Goal: Task Accomplishment & Management: Complete application form

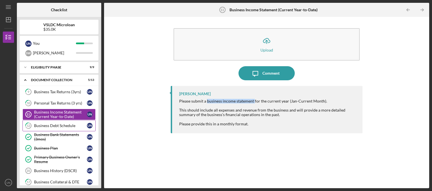
click at [50, 124] on div "Business Debt Schedule" at bounding box center [60, 125] width 53 height 4
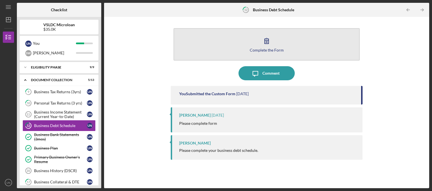
click at [297, 51] on button "Complete the Form Form" at bounding box center [266, 44] width 186 height 32
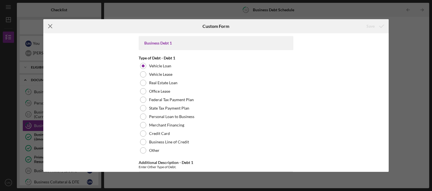
click at [51, 28] on line at bounding box center [50, 26] width 4 height 4
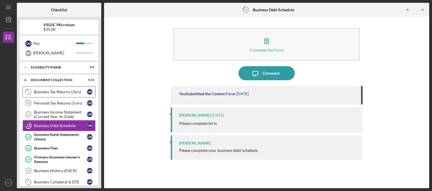
click at [73, 94] on div "Business Tax Returns (3yrs)" at bounding box center [60, 91] width 53 height 4
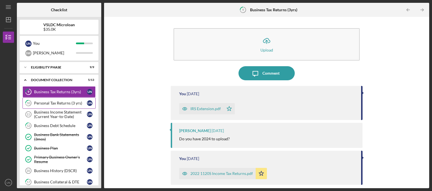
click at [78, 102] on div "Personal Tax Returns (3 yrs)" at bounding box center [60, 103] width 53 height 4
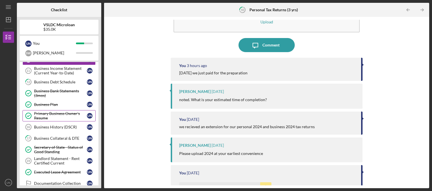
scroll to position [56, 0]
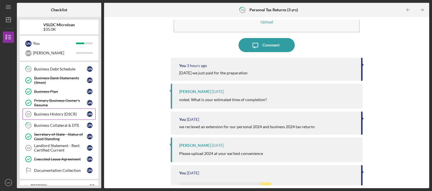
click at [60, 115] on link "Business History (DSCR) 16 Business History (DSCR) U N" at bounding box center [58, 113] width 73 height 11
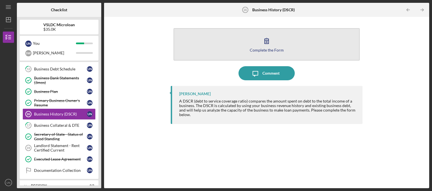
click at [235, 47] on button "Complete the Form Form" at bounding box center [266, 44] width 186 height 32
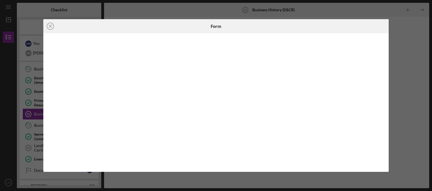
click at [424, 50] on div "Icon/Close Form" at bounding box center [216, 95] width 432 height 191
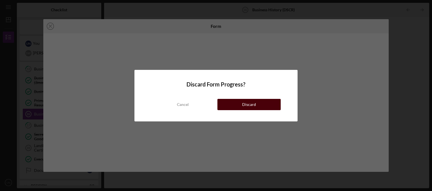
click at [248, 106] on div "Discard" at bounding box center [249, 104] width 14 height 11
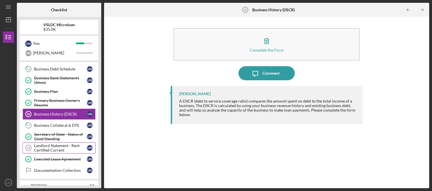
click at [53, 146] on div "Landlord Statement - Rent Certified Current" at bounding box center [60, 147] width 53 height 9
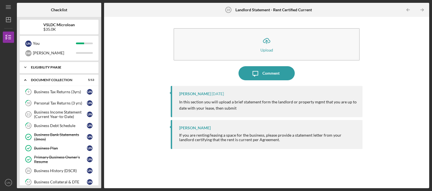
click at [81, 65] on div "Icon/Expander Eligibility Phase 9 / 9" at bounding box center [59, 67] width 79 height 11
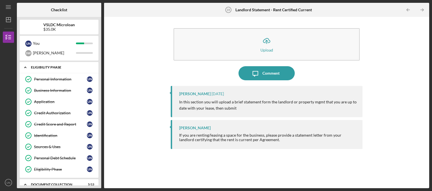
click at [57, 65] on div "Icon/Expander Eligibility Phase 9 / 9" at bounding box center [59, 68] width 79 height 12
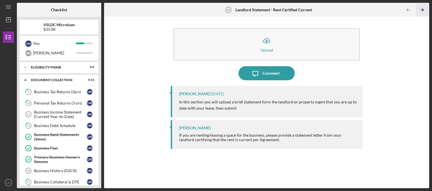
click at [422, 11] on icon "Icon/Table Pagination Arrow" at bounding box center [421, 10] width 13 height 13
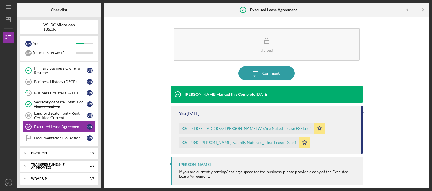
scroll to position [89, 0]
click at [422, 11] on icon "Icon/Table Pagination Arrow" at bounding box center [421, 10] width 13 height 13
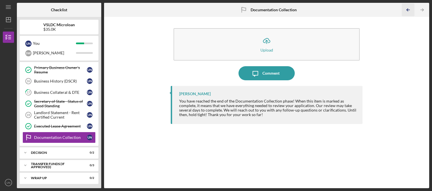
click at [405, 8] on icon "Icon/Table Pagination Arrow" at bounding box center [407, 10] width 13 height 13
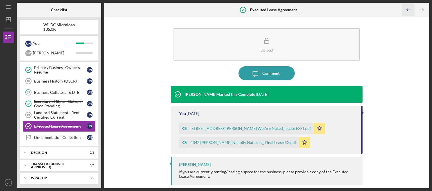
click at [405, 8] on icon "Icon/Table Pagination Arrow" at bounding box center [407, 10] width 13 height 13
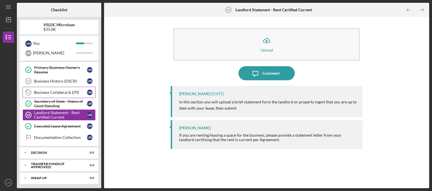
click at [78, 90] on div "Business Collateral & DTE" at bounding box center [60, 92] width 53 height 4
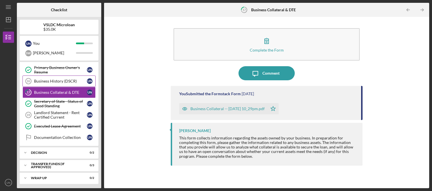
click at [71, 82] on div "Business History (DSCR)" at bounding box center [60, 81] width 53 height 4
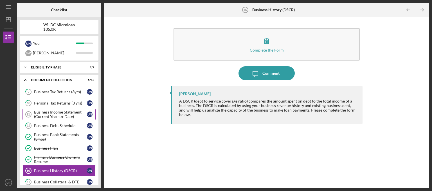
click at [67, 114] on div "Business Income Statement (Current Year-to-Date)" at bounding box center [60, 114] width 53 height 9
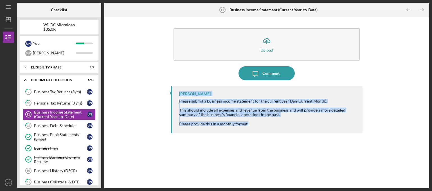
drag, startPoint x: 258, startPoint y: 124, endPoint x: 175, endPoint y: 95, distance: 88.1
click at [179, 99] on div "Please submit a business income statement for the current year (Jan-Current Mon…" at bounding box center [268, 112] width 178 height 27
copy div "[PERSON_NAME] Please submit a business income statement for the current year (J…"
